Goal: Task Accomplishment & Management: Manage account settings

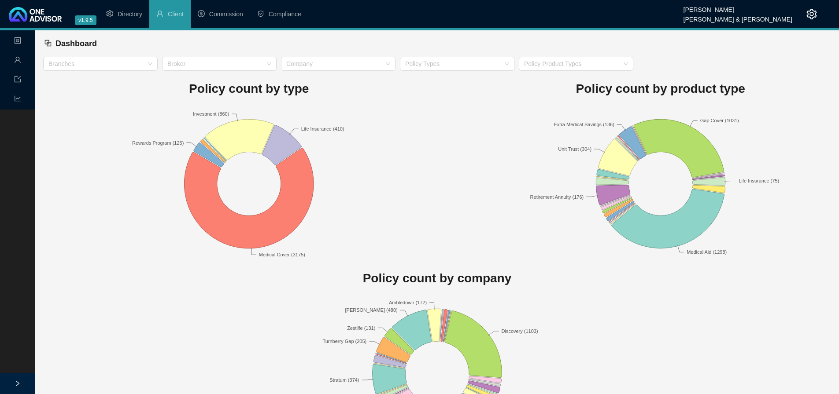
click at [808, 15] on icon "setting" at bounding box center [811, 14] width 11 height 11
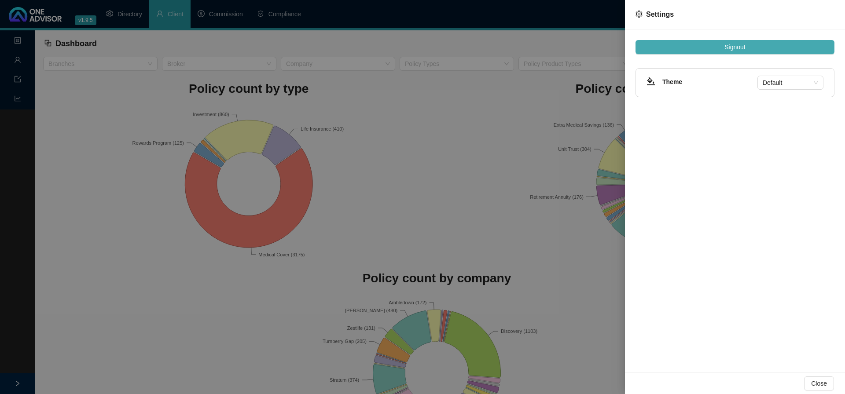
click at [718, 50] on button "Signout" at bounding box center [735, 47] width 199 height 14
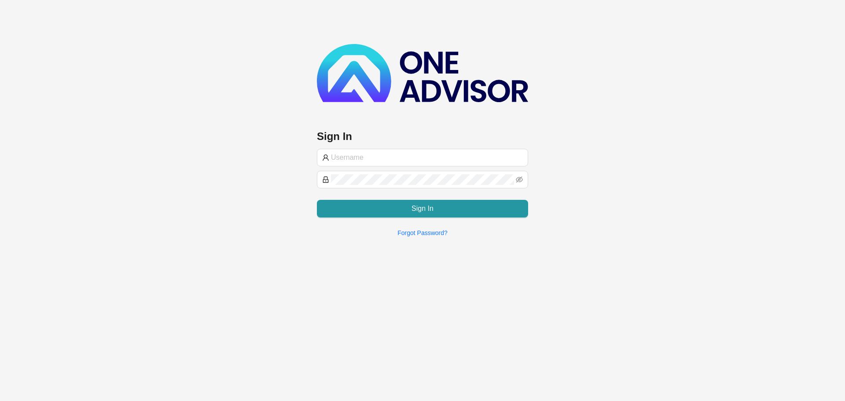
click at [363, 111] on div "Sign In Sign In Forgot Password?" at bounding box center [422, 144] width 211 height 200
click at [361, 155] on input "text" at bounding box center [427, 157] width 192 height 11
type input "support@[PERSON_NAME]"
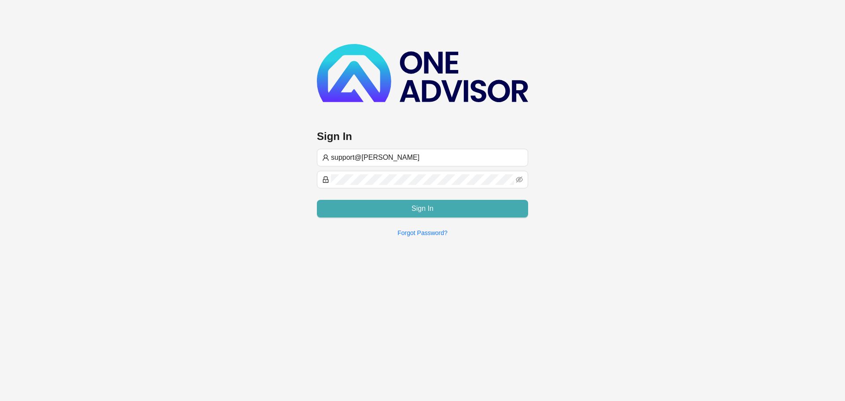
click at [446, 212] on button "Sign In" at bounding box center [422, 209] width 211 height 18
